Goal: Task Accomplishment & Management: Complete application form

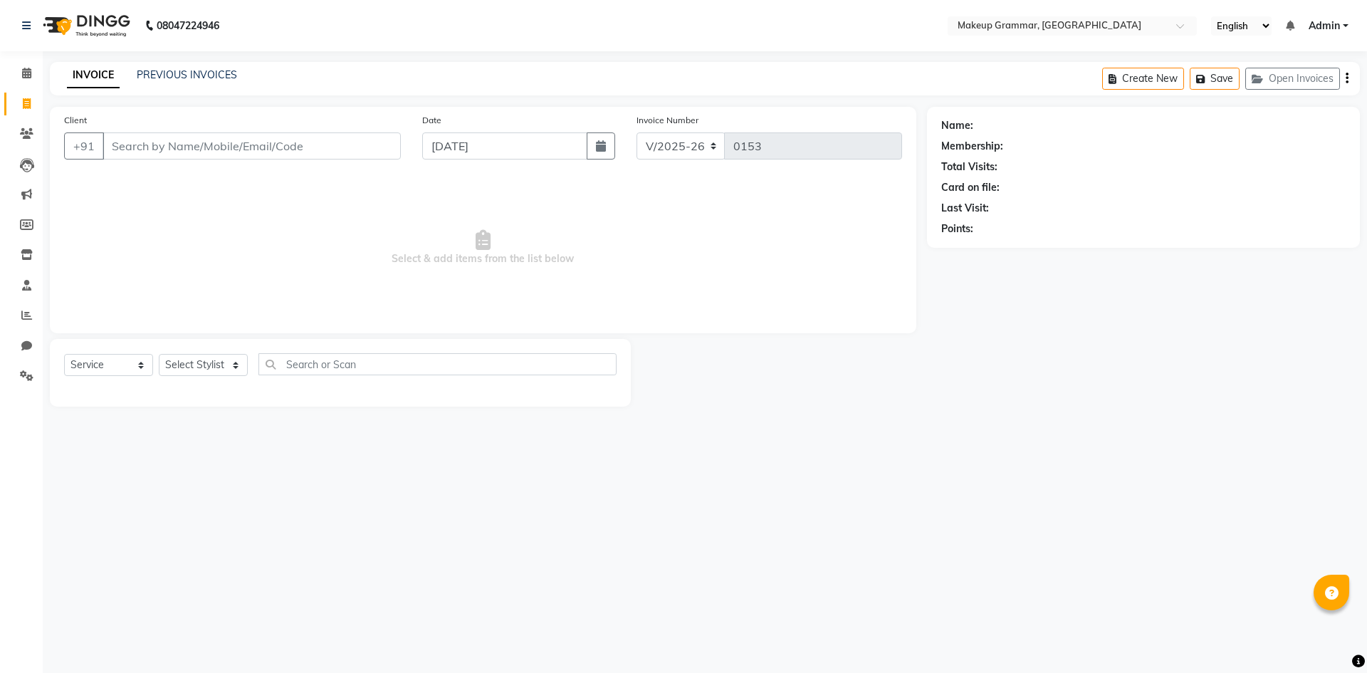
select select "8477"
select select "service"
click at [299, 135] on input "Client" at bounding box center [251, 145] width 298 height 27
click at [305, 152] on input "Client" at bounding box center [251, 145] width 298 height 27
type input "9677110644"
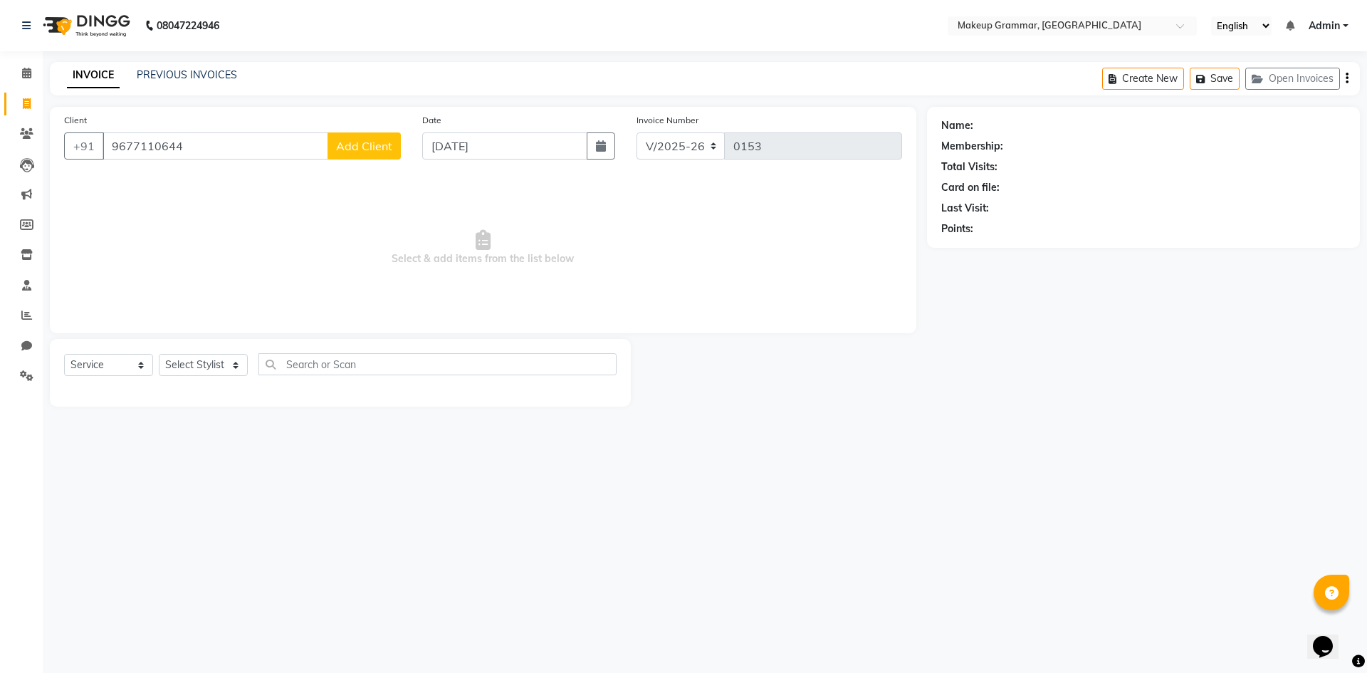
click at [364, 152] on span "Add Client" at bounding box center [364, 146] width 56 height 14
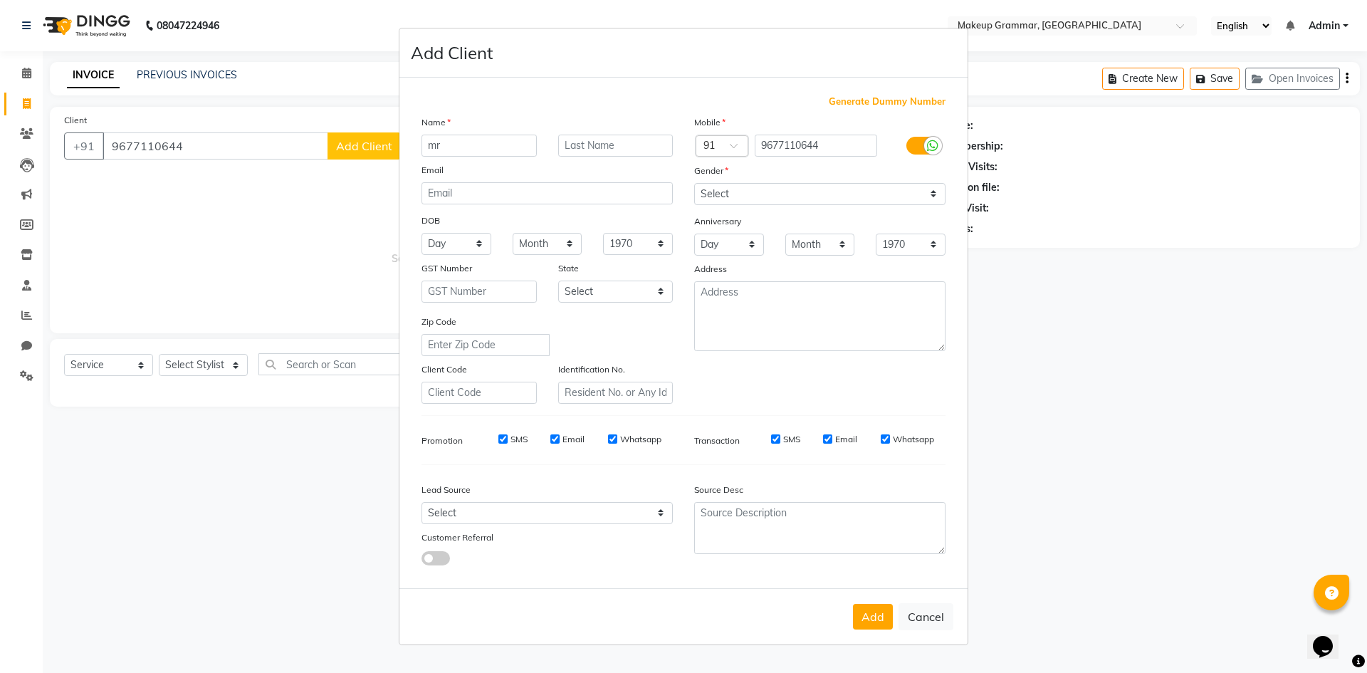
type input "m"
type input "[PERSON_NAME]"
click at [774, 203] on select "Select [DEMOGRAPHIC_DATA] [DEMOGRAPHIC_DATA] Other Prefer Not To Say" at bounding box center [819, 194] width 251 height 22
select select "[DEMOGRAPHIC_DATA]"
click at [694, 183] on select "Select [DEMOGRAPHIC_DATA] [DEMOGRAPHIC_DATA] Other Prefer Not To Say" at bounding box center [819, 194] width 251 height 22
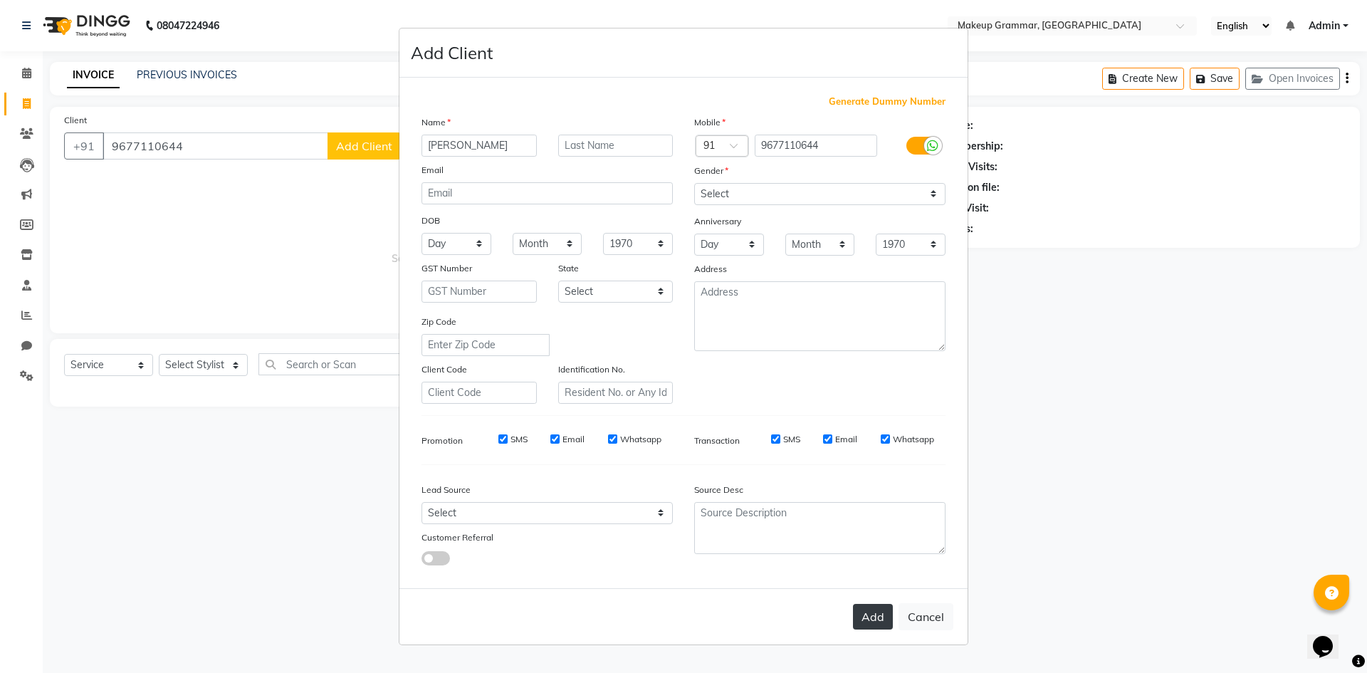
click at [878, 622] on button "Add" at bounding box center [873, 617] width 40 height 26
select select
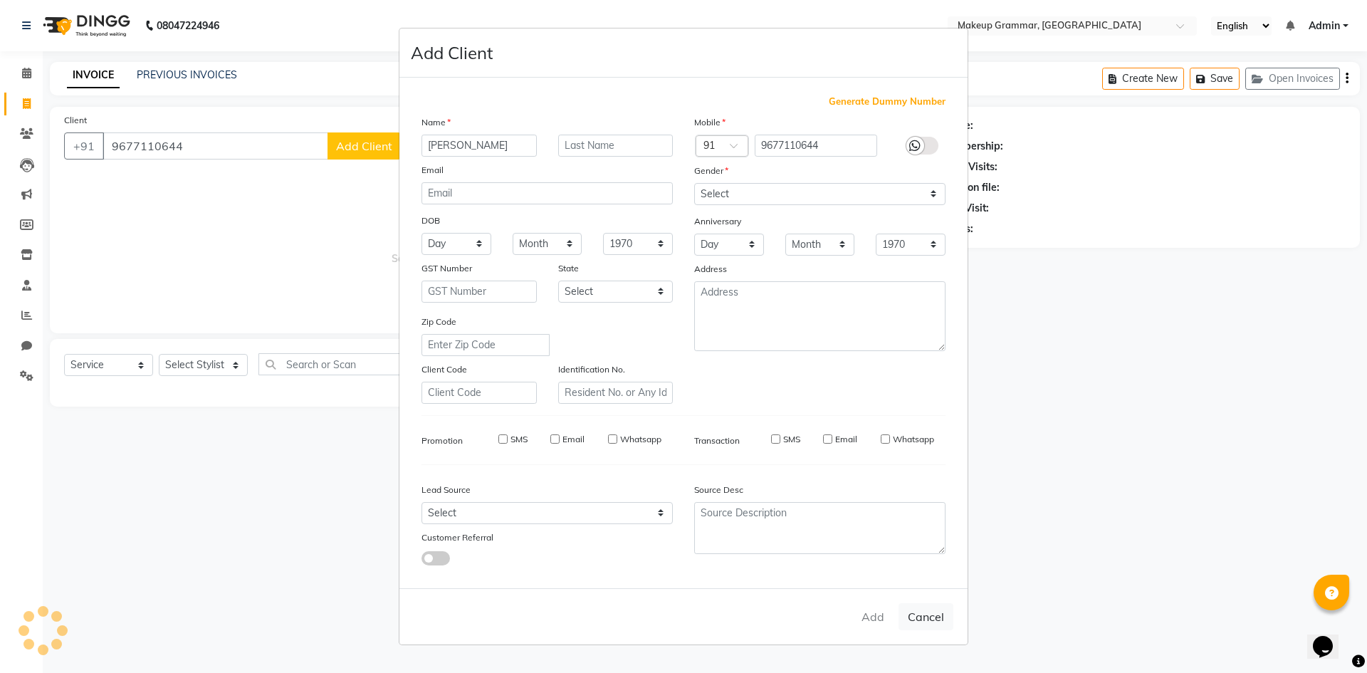
select select
checkbox input "false"
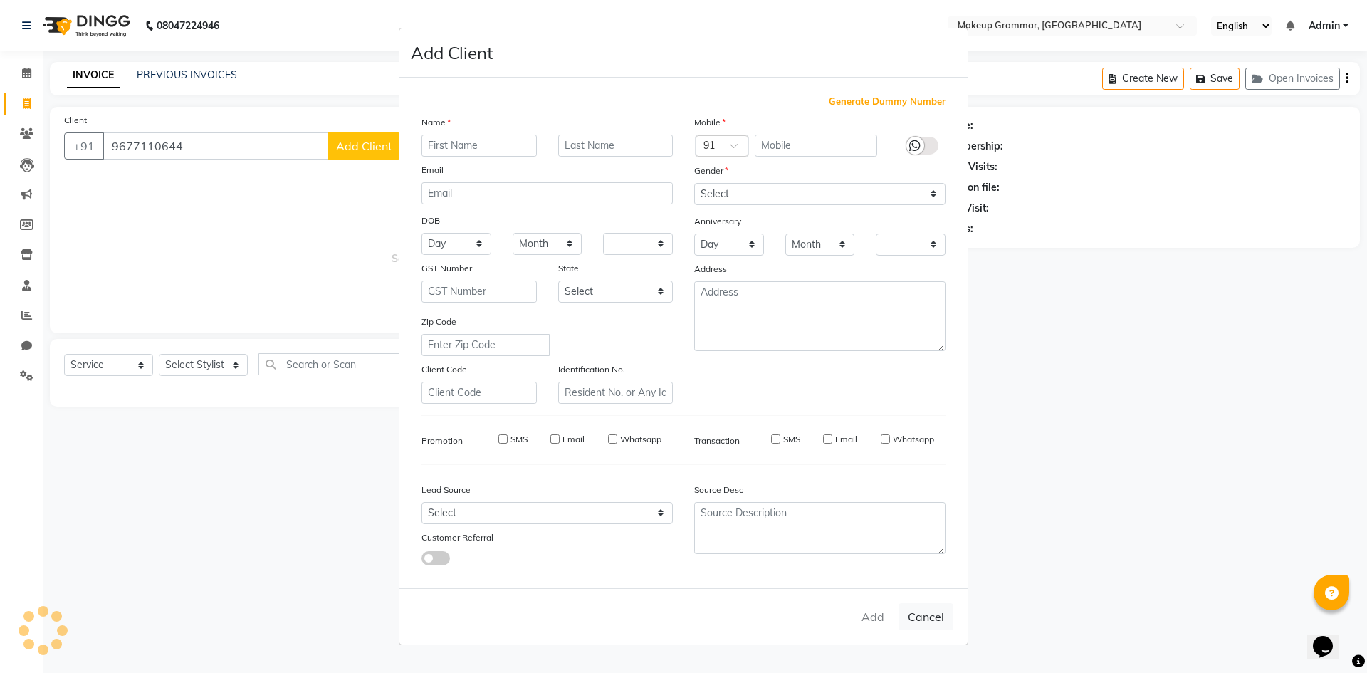
checkbox input "false"
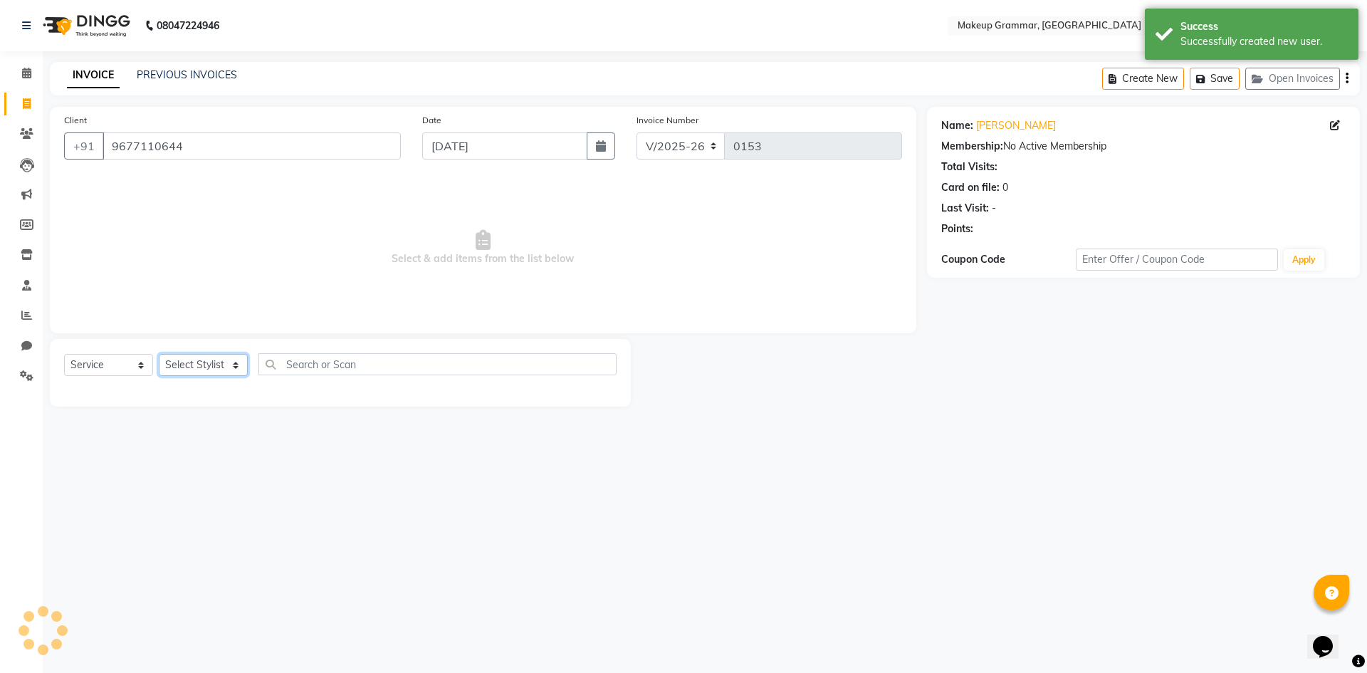
click at [201, 371] on select "Select Stylist Merlin vincy J Salma Sathya" at bounding box center [203, 365] width 89 height 22
select select "87952"
click at [159, 354] on select "Select Stylist Merlin vincy J Salma Sathya" at bounding box center [203, 365] width 89 height 22
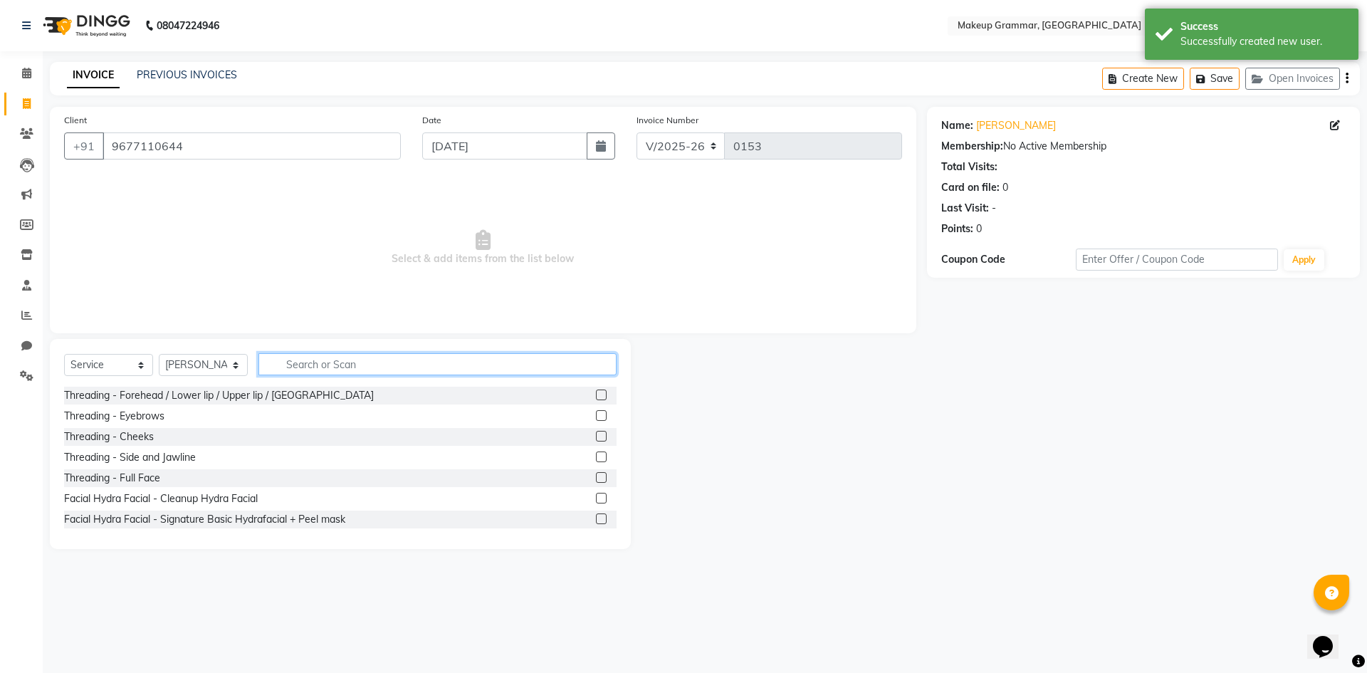
click at [302, 360] on input "text" at bounding box center [437, 364] width 358 height 22
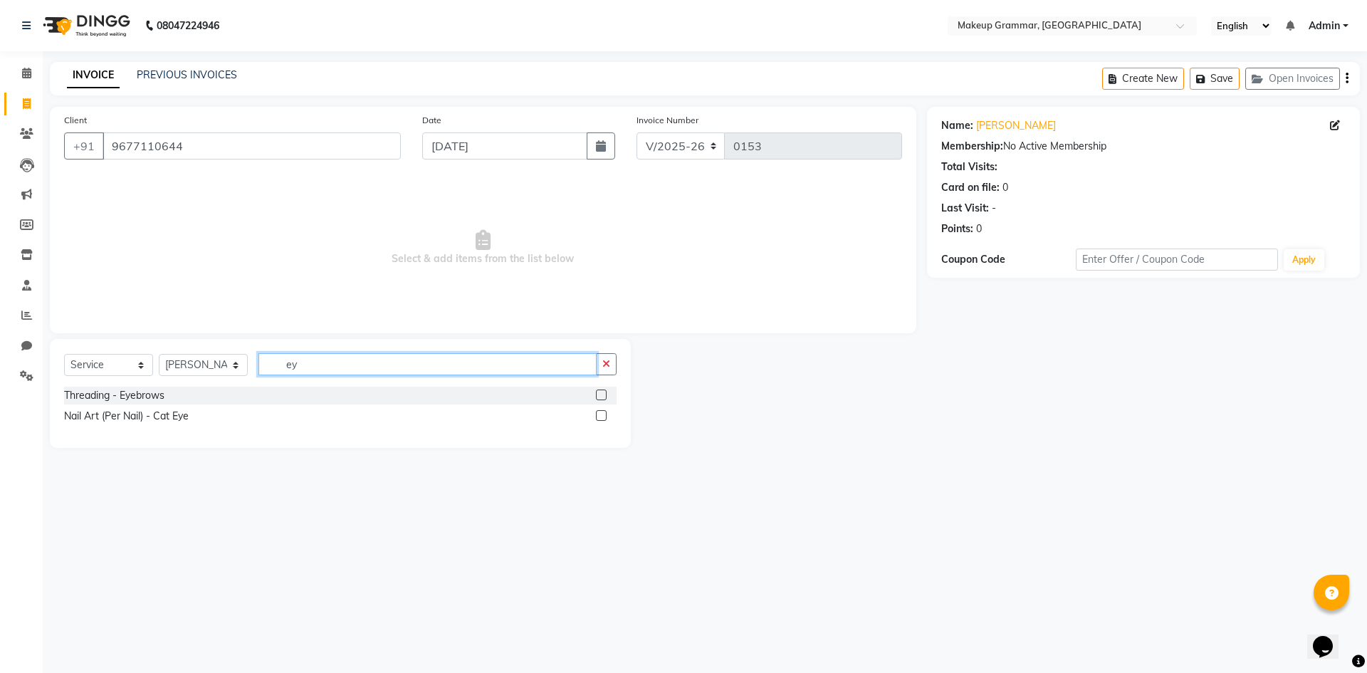
type input "ey"
click at [597, 397] on label at bounding box center [601, 394] width 11 height 11
click at [597, 397] on input "checkbox" at bounding box center [600, 395] width 9 height 9
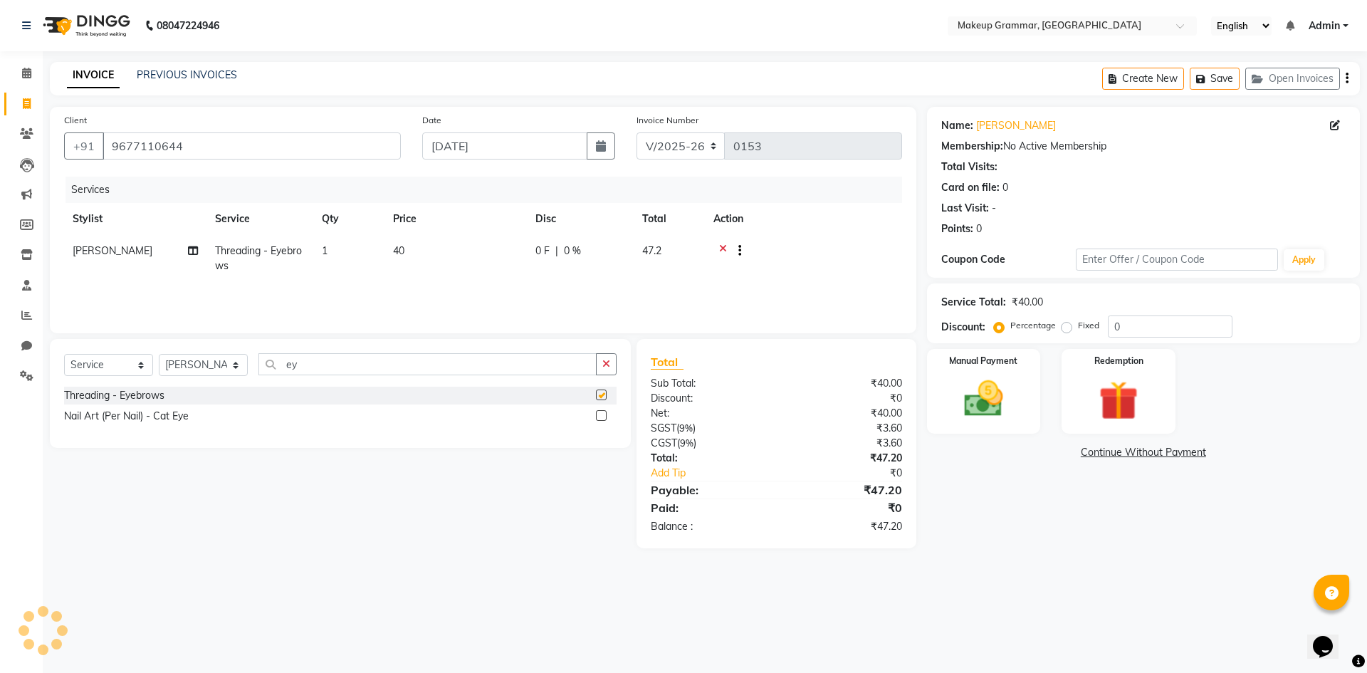
checkbox input "false"
click at [509, 364] on input "ey" at bounding box center [427, 364] width 338 height 22
type input "e"
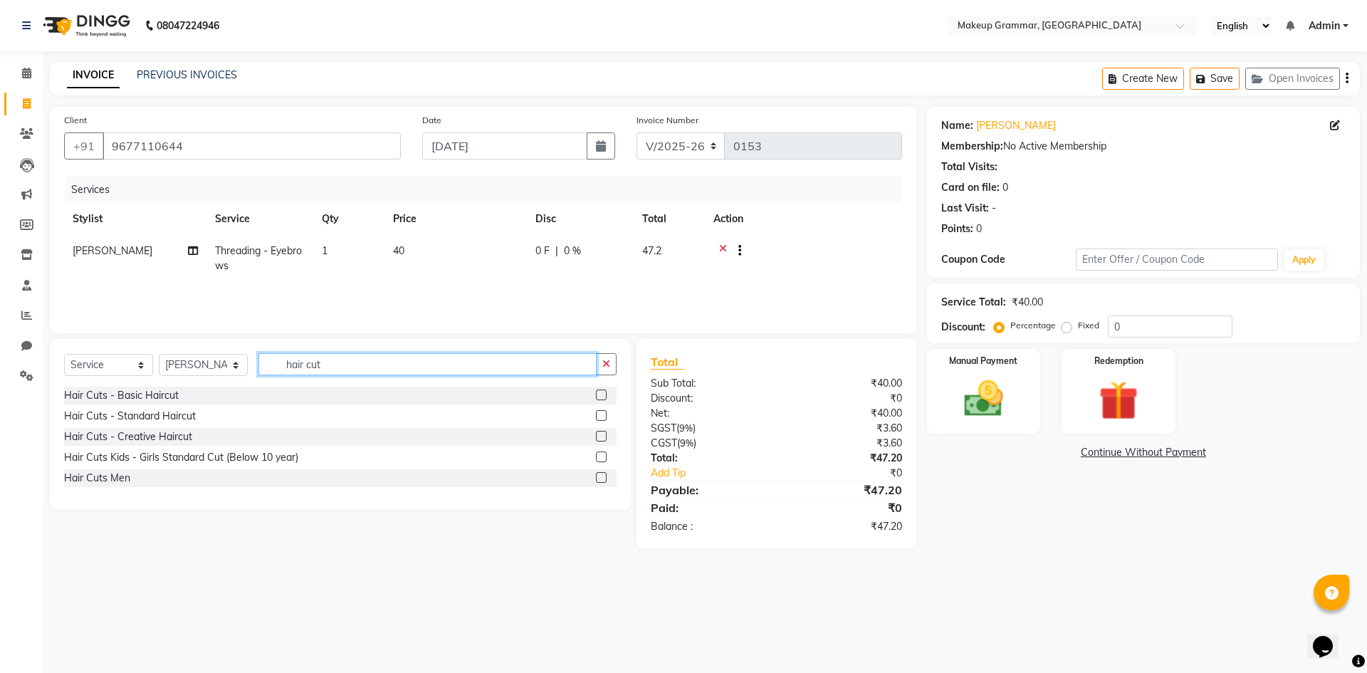
type input "hair cut"
click at [605, 414] on label at bounding box center [601, 415] width 11 height 11
click at [605, 414] on input "checkbox" at bounding box center [600, 415] width 9 height 9
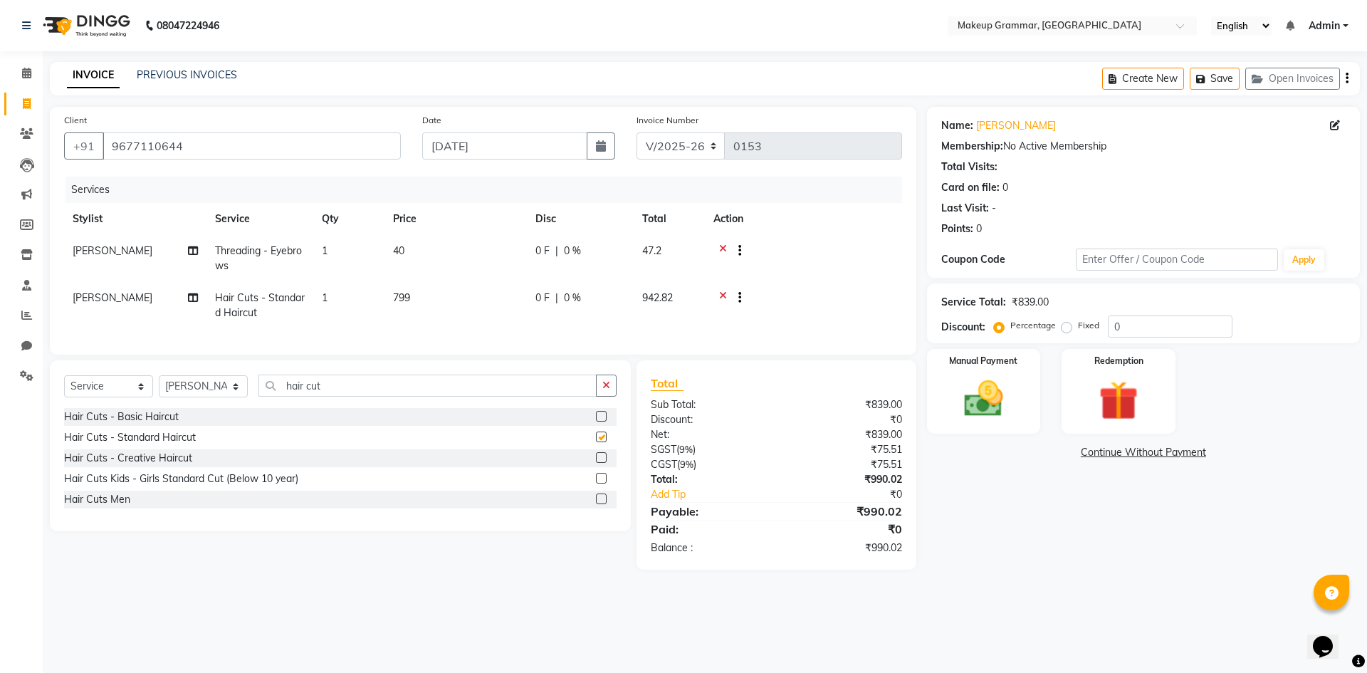
checkbox input "false"
click at [821, 240] on td at bounding box center [803, 258] width 197 height 47
click at [478, 300] on td "799" at bounding box center [455, 305] width 142 height 47
select select "87952"
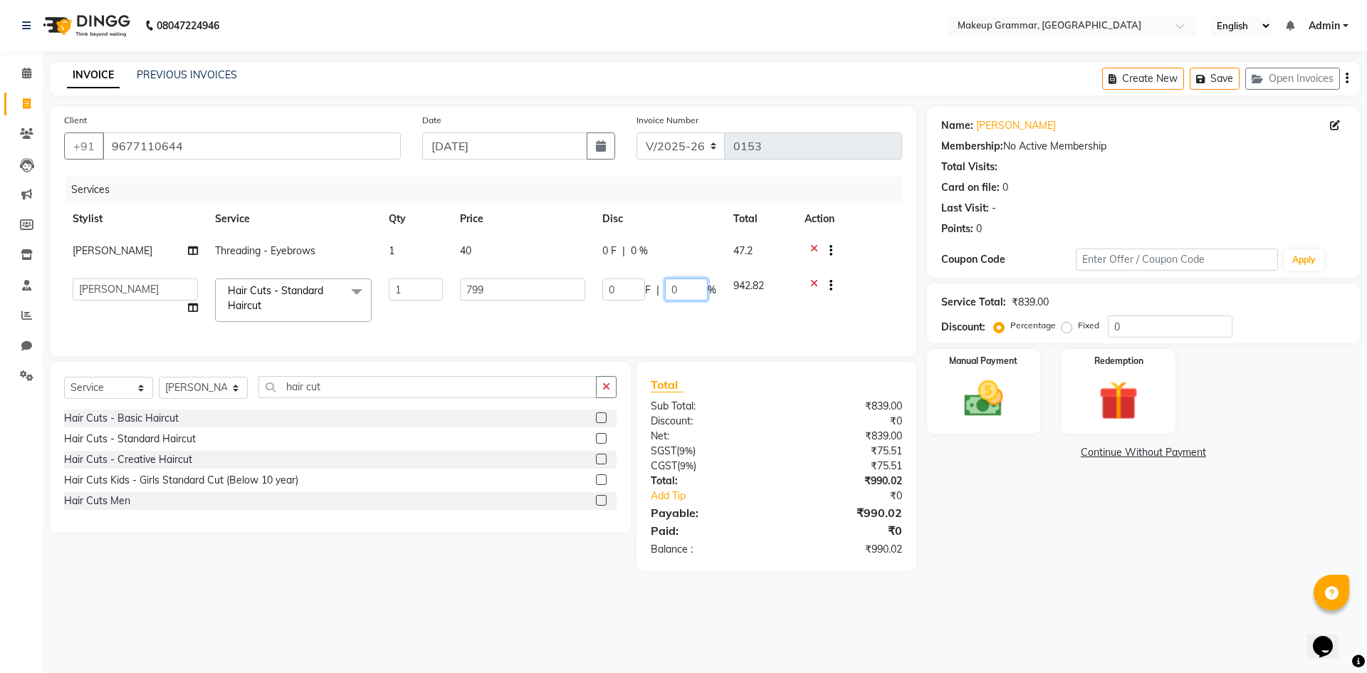
drag, startPoint x: 680, startPoint y: 288, endPoint x: 758, endPoint y: 296, distance: 78.7
click at [680, 288] on input "0" at bounding box center [686, 289] width 43 height 22
type input "40"
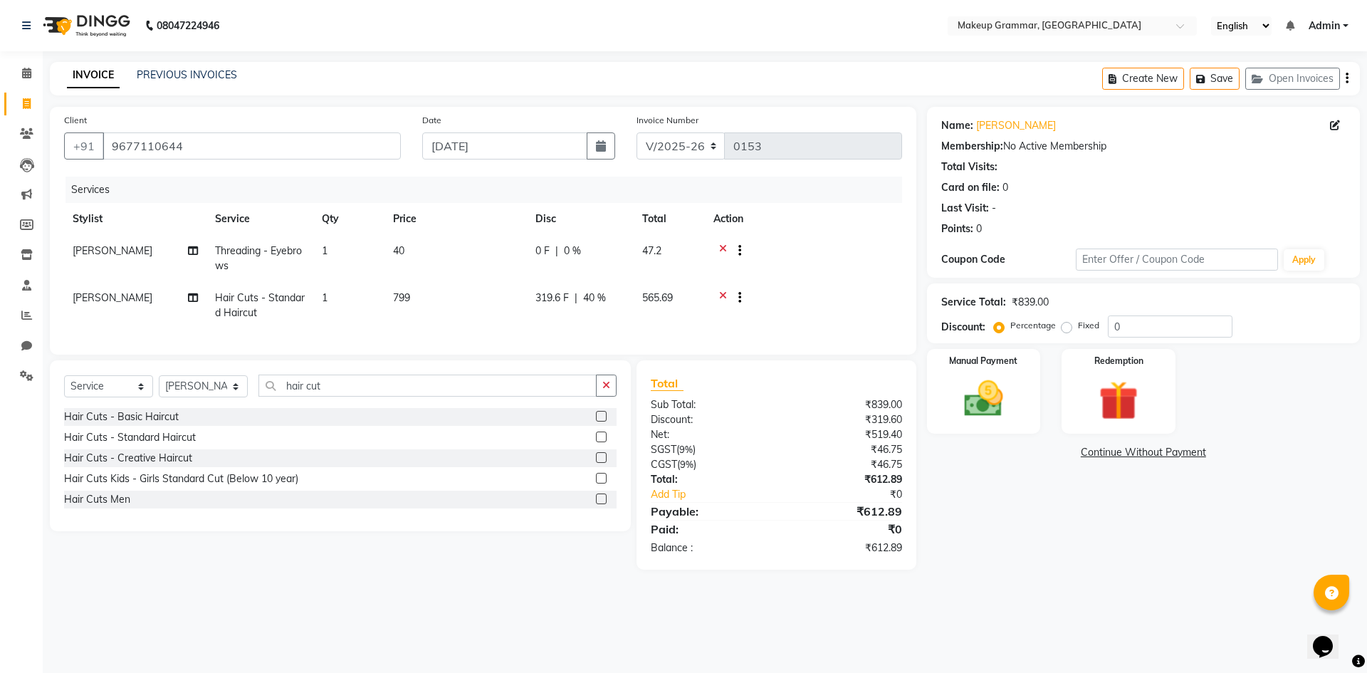
click at [794, 323] on tr "Sathya Hair Cuts - Standard Haircut 1 799 319.6 F | 40 % 565.69" at bounding box center [483, 305] width 838 height 47
click at [1019, 413] on div "Manual Payment" at bounding box center [983, 391] width 118 height 88
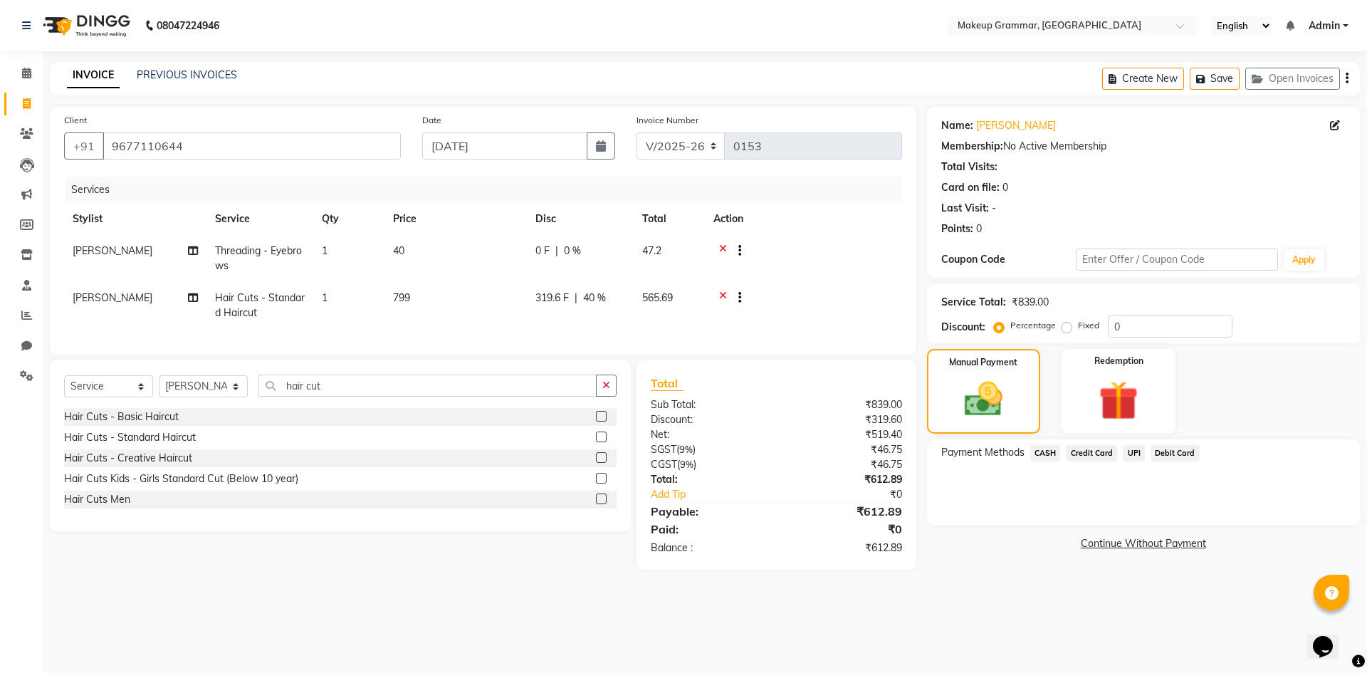
click at [1130, 451] on span "UPI" at bounding box center [1133, 453] width 22 height 16
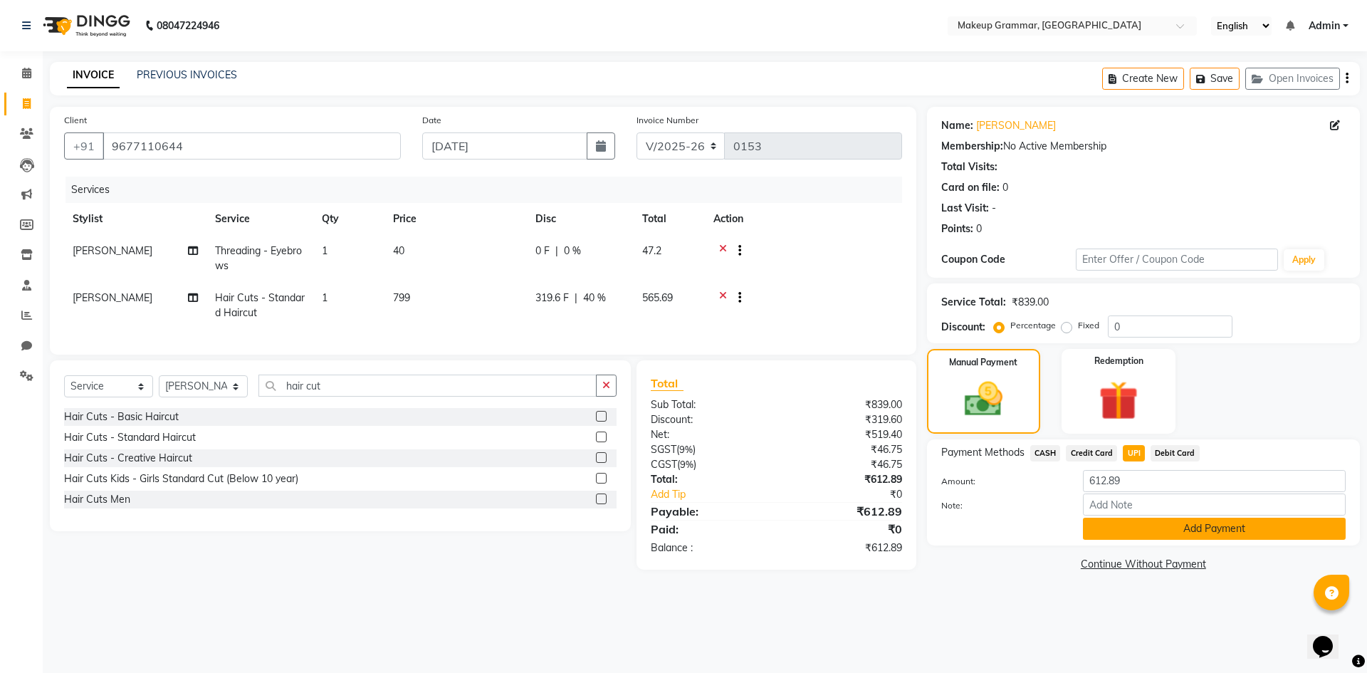
click at [1167, 533] on button "Add Payment" at bounding box center [1214, 528] width 263 height 22
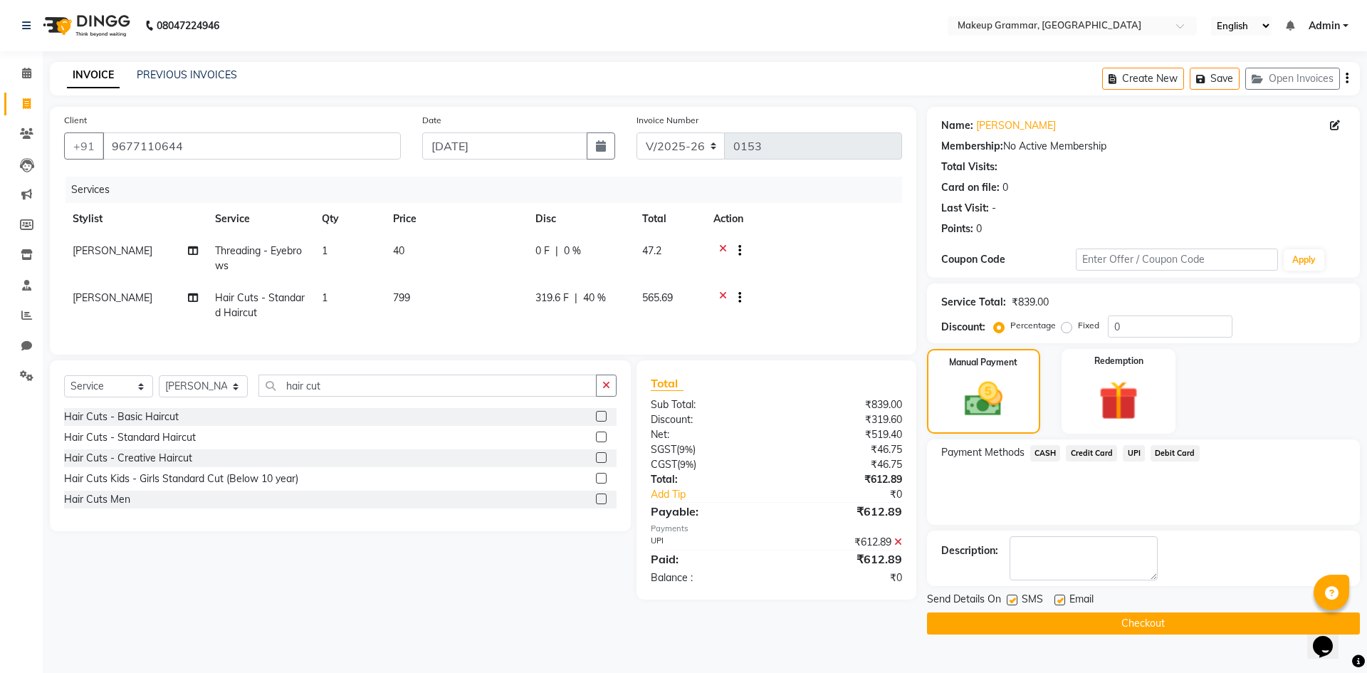
click at [1160, 621] on button "Checkout" at bounding box center [1143, 623] width 433 height 22
